Goal: Entertainment & Leisure: Browse casually

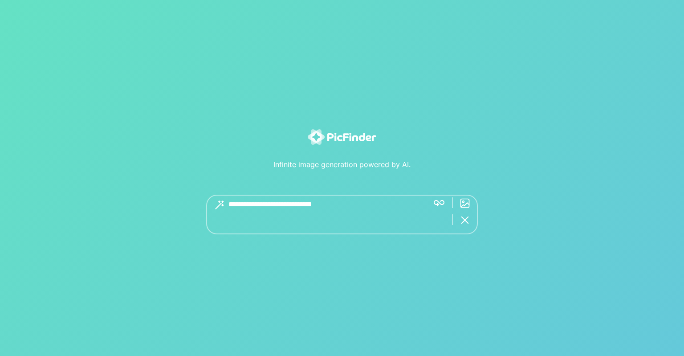
type textarea "**********"
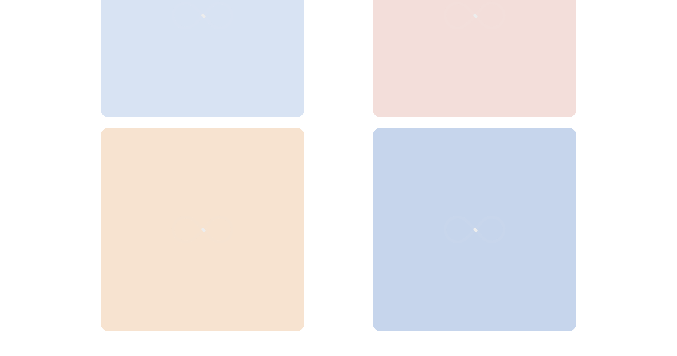
scroll to position [381, 0]
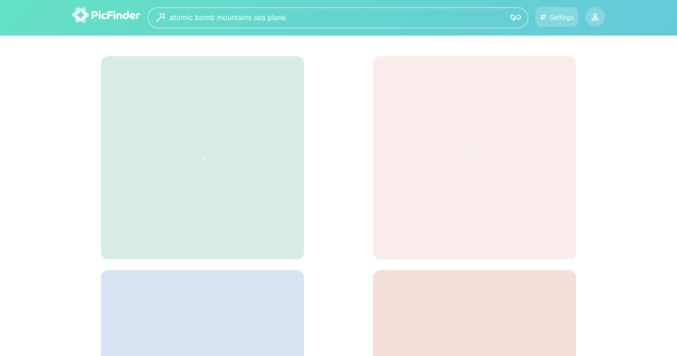
click at [217, 156] on icon at bounding box center [203, 157] width 134 height 89
